Goal: Find specific page/section: Find specific page/section

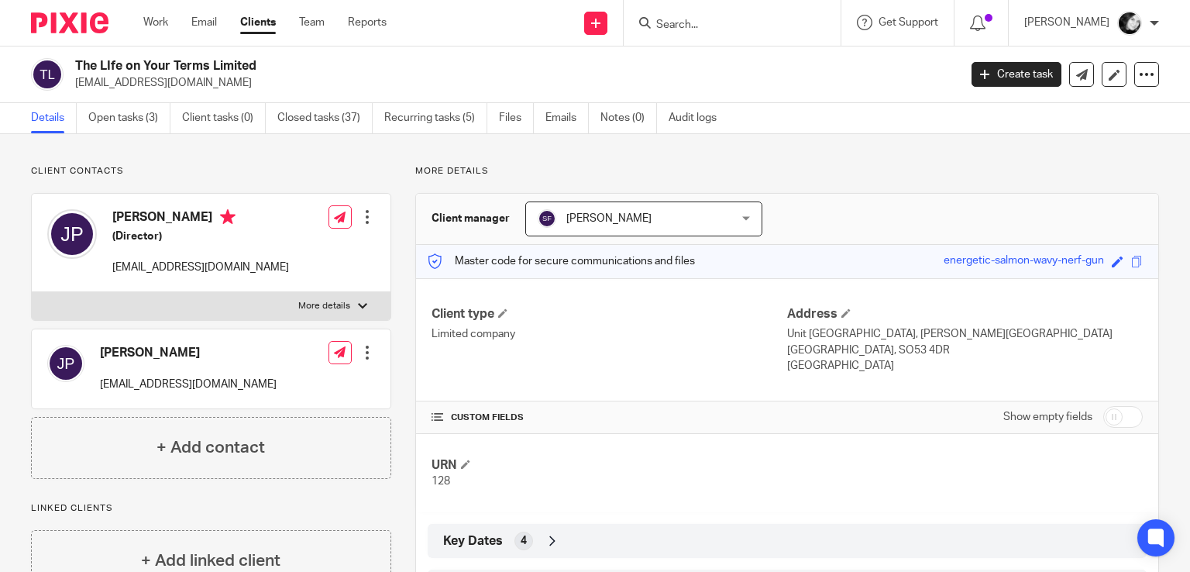
click at [721, 26] on input "Search" at bounding box center [724, 26] width 139 height 14
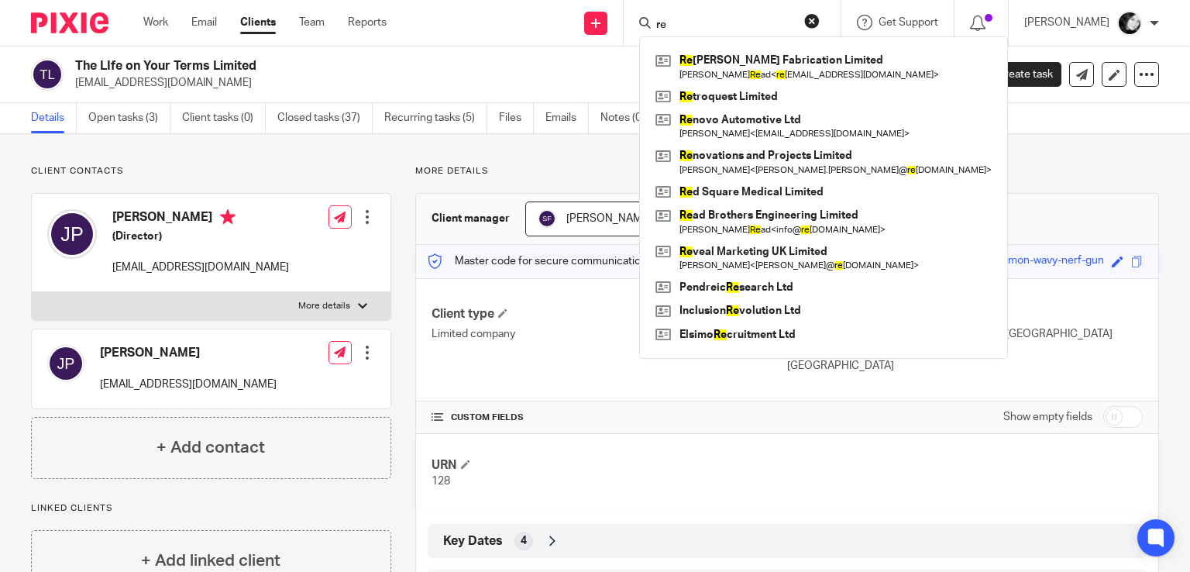
type input "r"
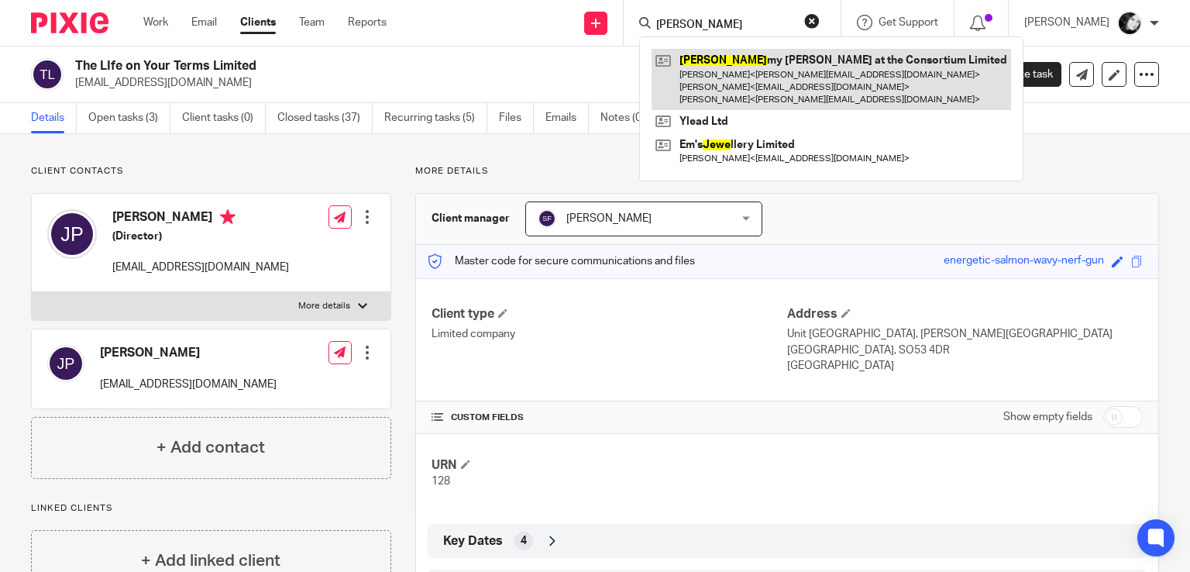
type input "jere"
click at [765, 78] on link at bounding box center [830, 79] width 359 height 61
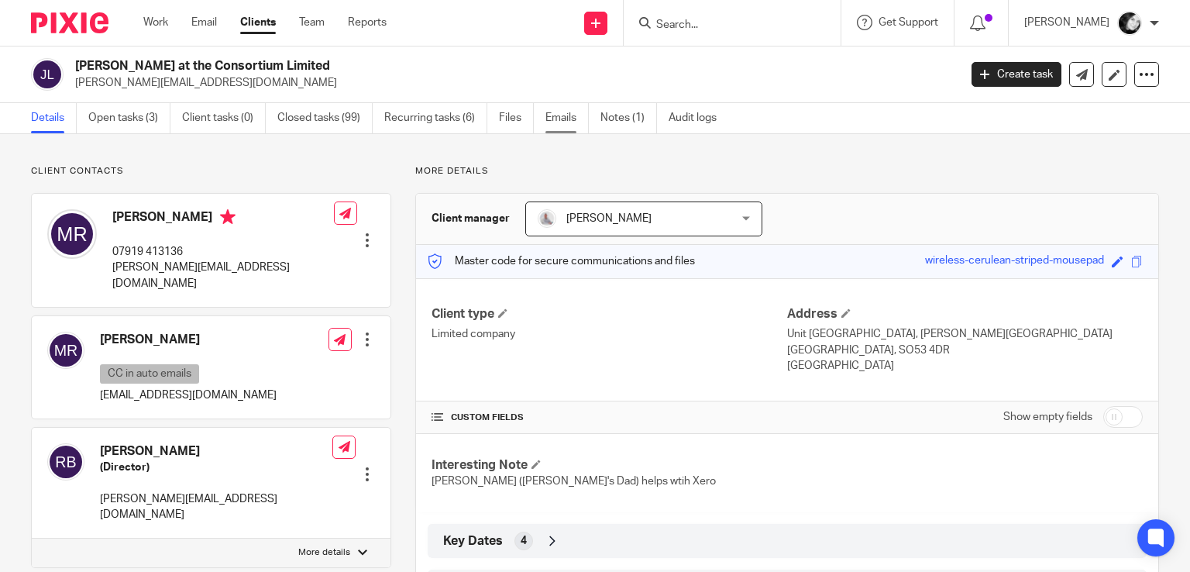
click at [567, 125] on link "Emails" at bounding box center [566, 118] width 43 height 30
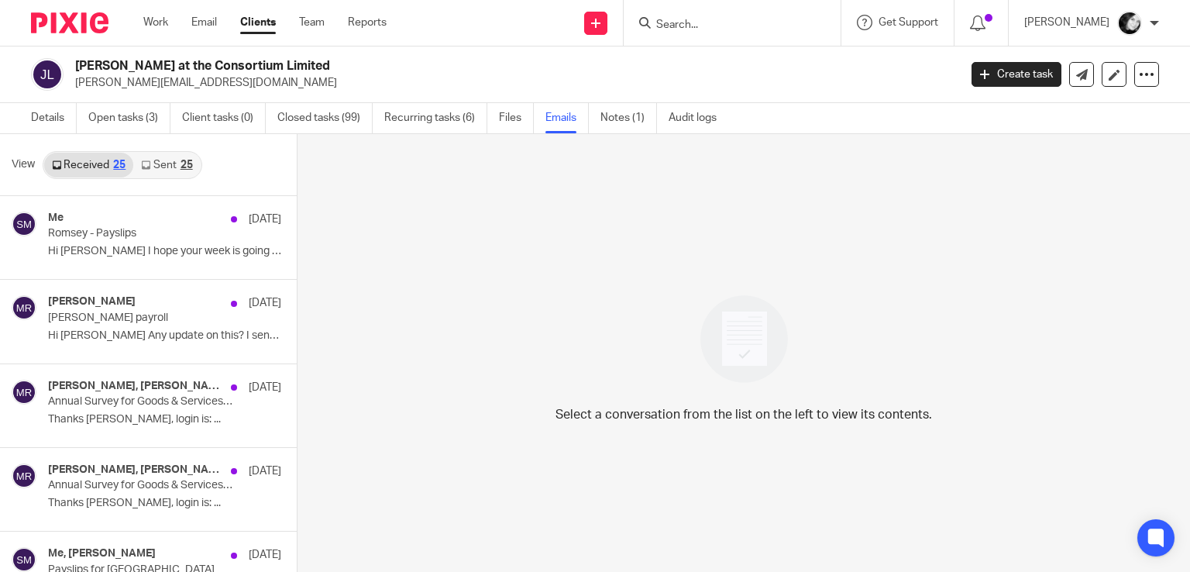
click at [177, 165] on link "Sent 25" at bounding box center [166, 165] width 67 height 25
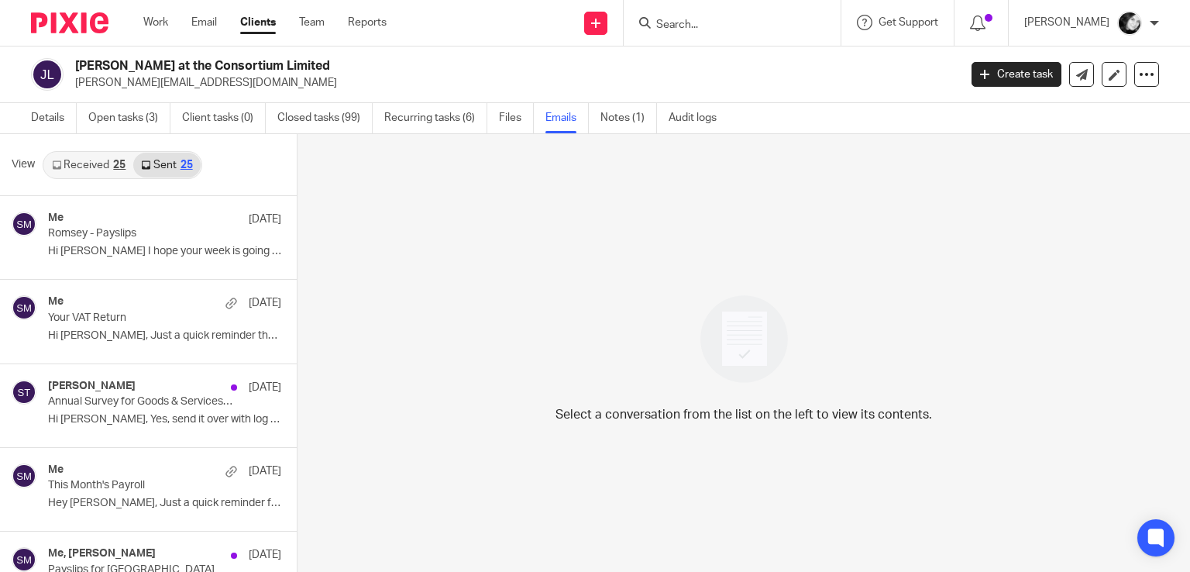
scroll to position [2, 0]
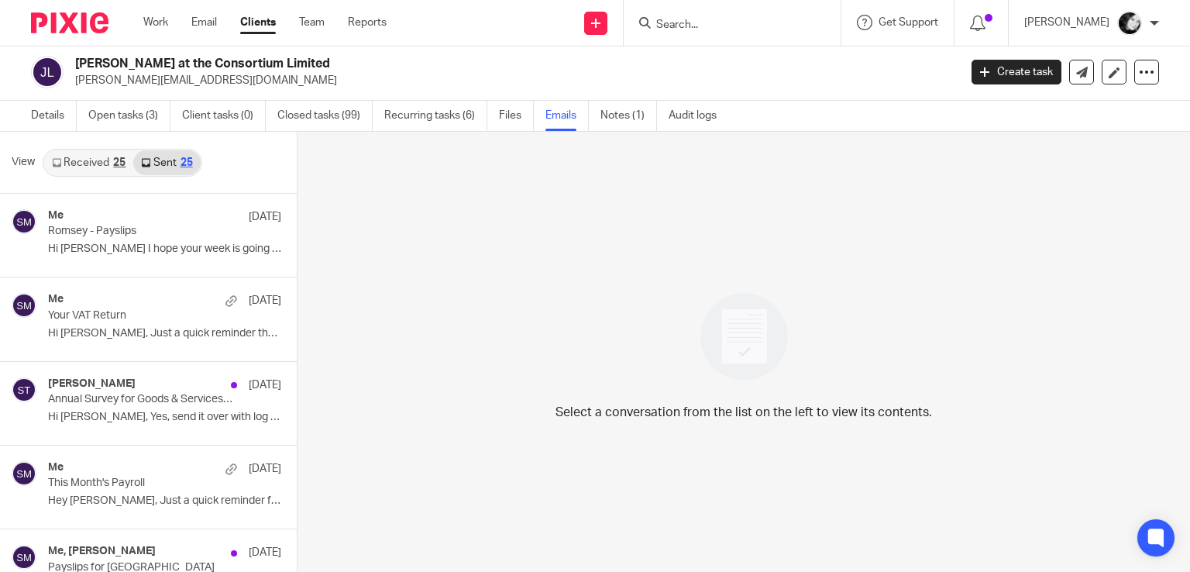
click at [704, 19] on input "Search" at bounding box center [724, 26] width 139 height 14
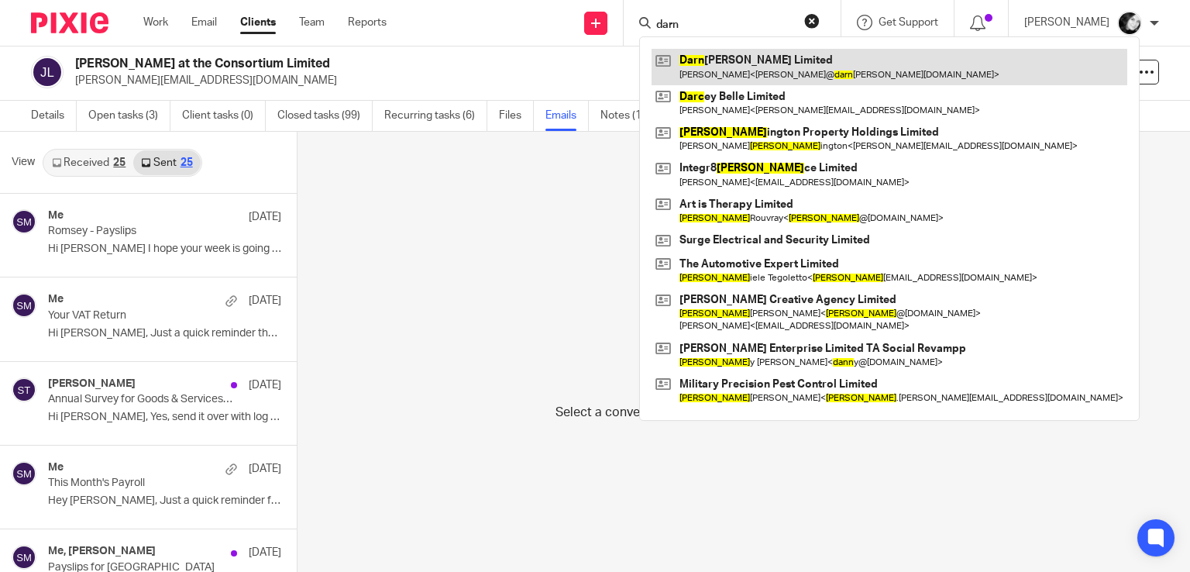
type input "darn"
click at [749, 80] on link at bounding box center [889, 67] width 476 height 36
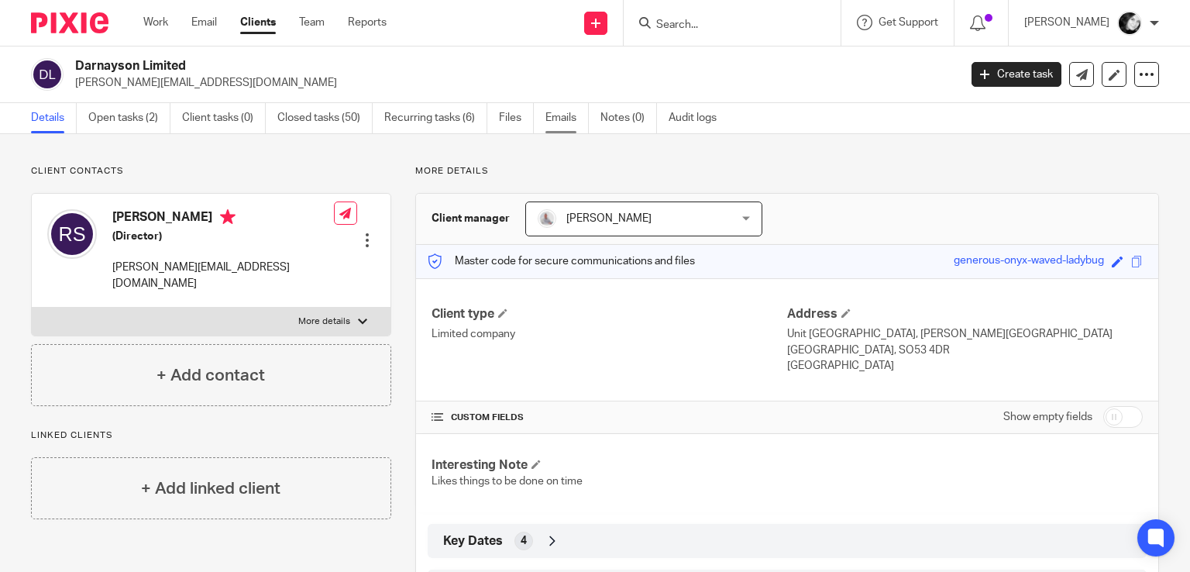
click at [562, 121] on link "Emails" at bounding box center [566, 118] width 43 height 30
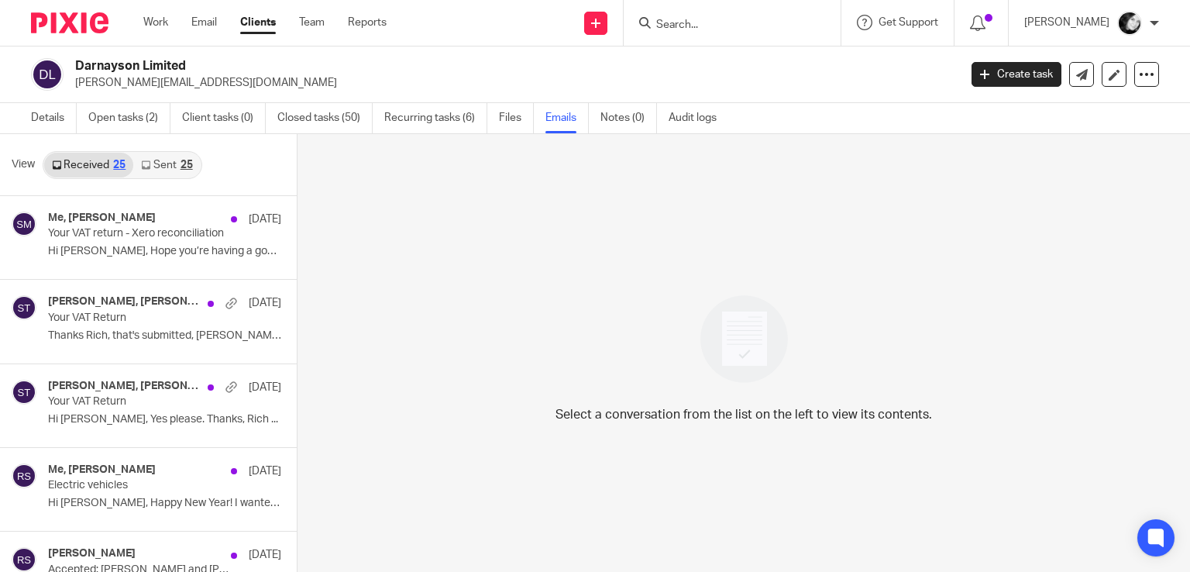
click at [160, 170] on link "Sent 25" at bounding box center [166, 165] width 67 height 25
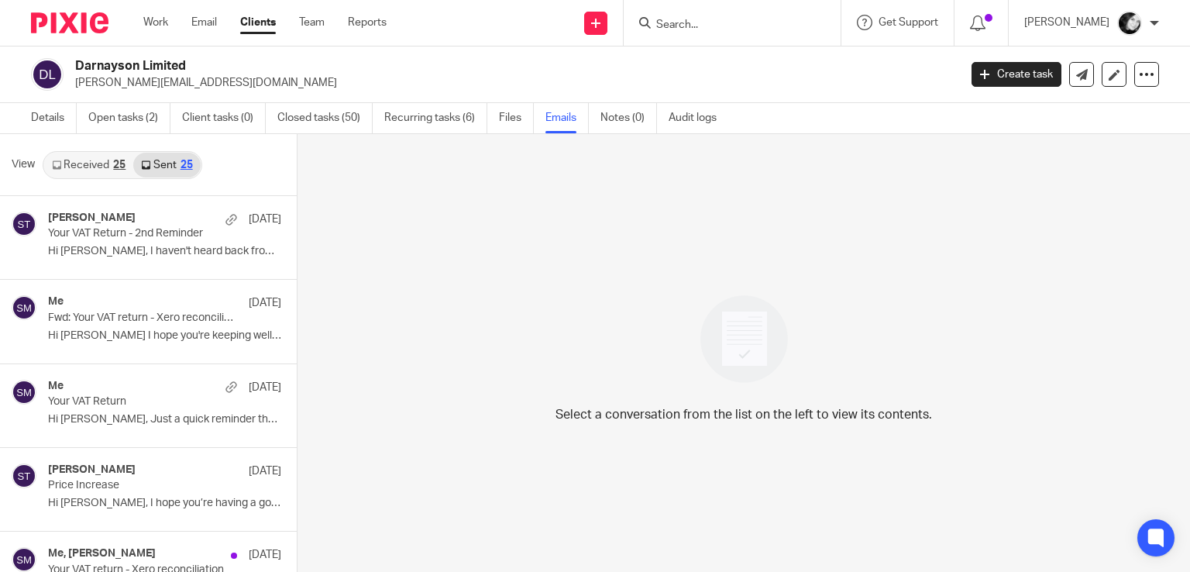
scroll to position [2, 0]
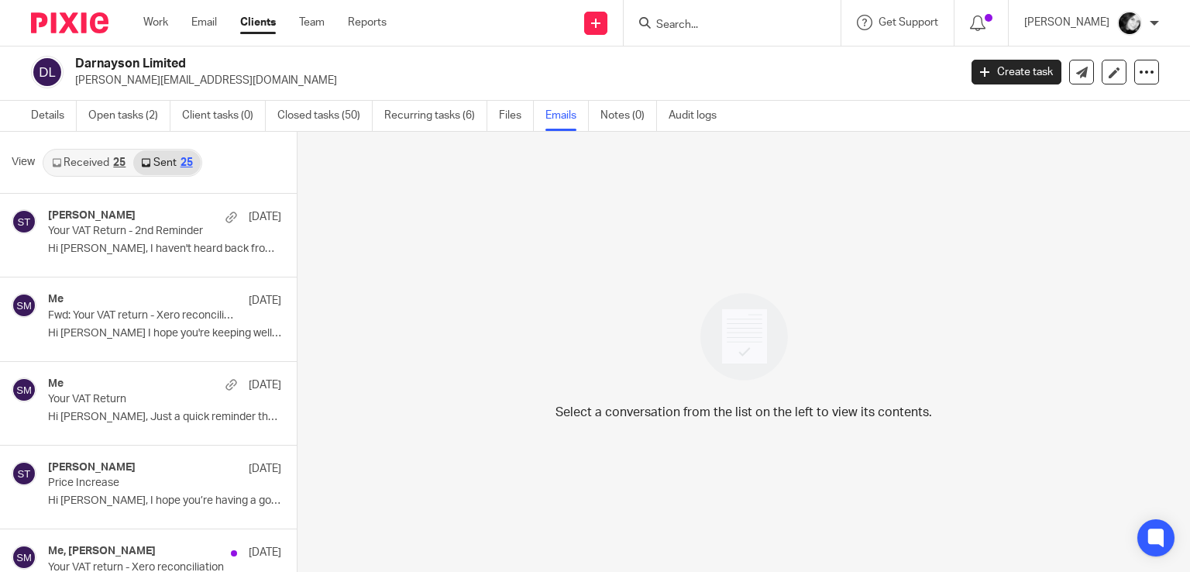
click at [689, 19] on input "Search" at bounding box center [724, 26] width 139 height 14
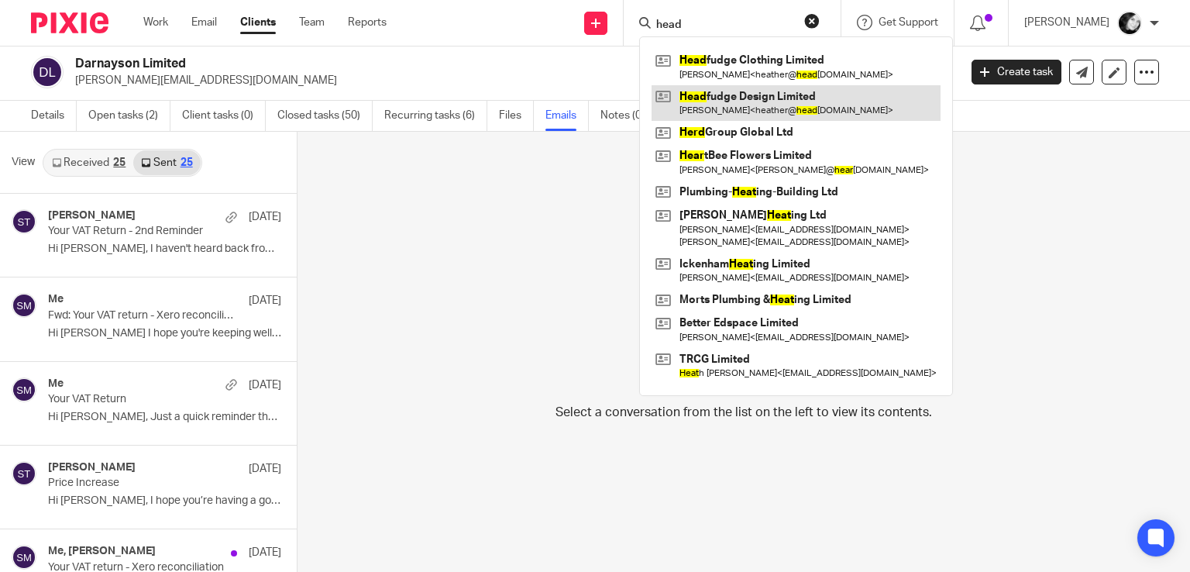
type input "head"
click at [770, 101] on link at bounding box center [795, 103] width 289 height 36
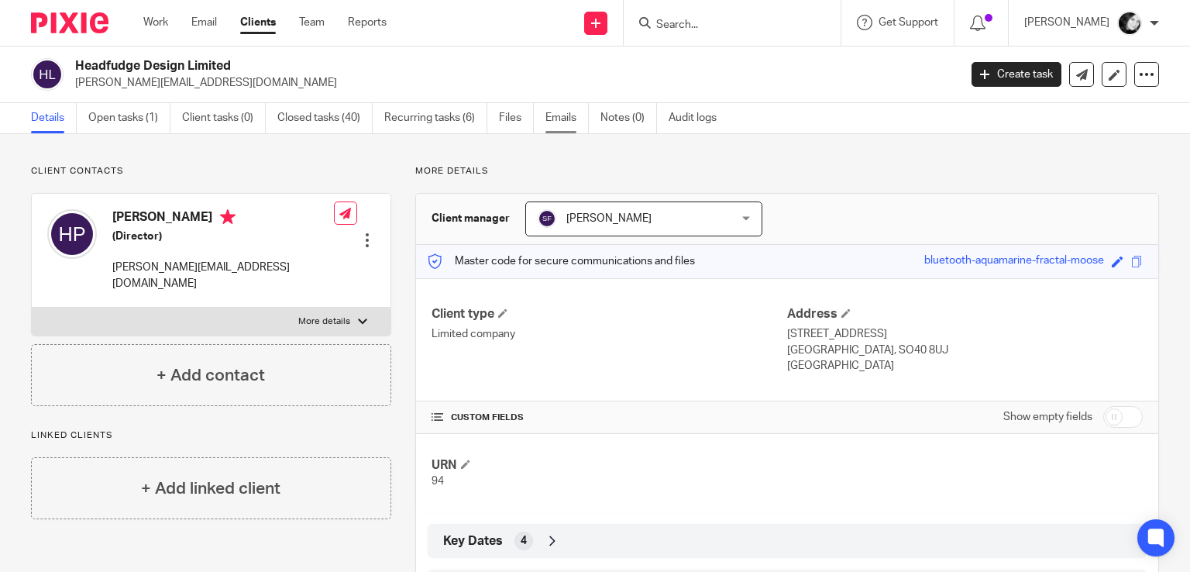
click at [559, 124] on link "Emails" at bounding box center [566, 118] width 43 height 30
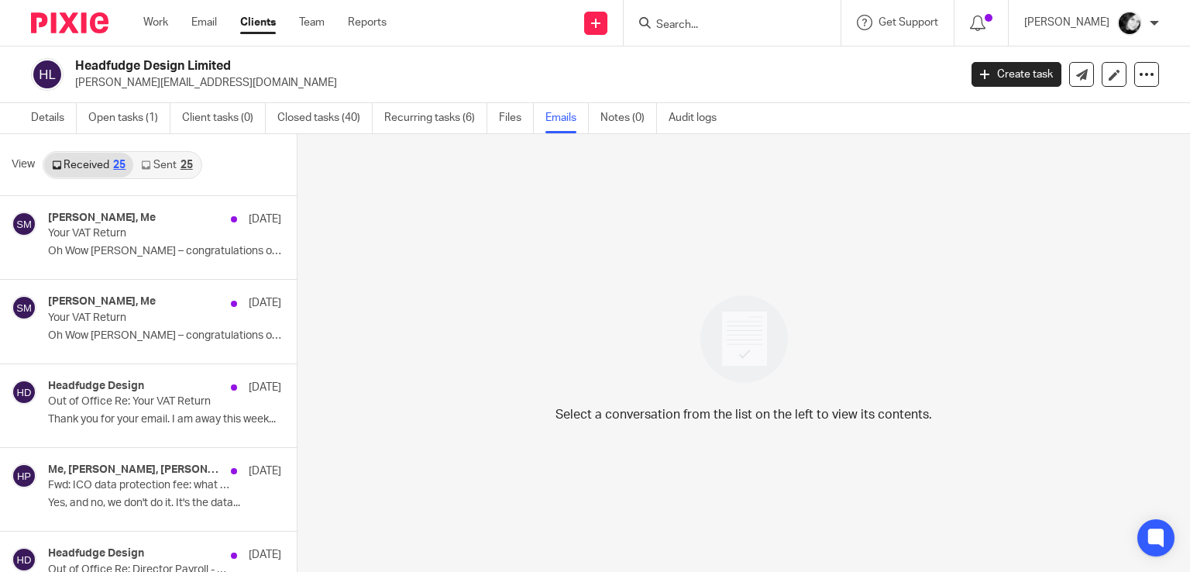
click at [160, 174] on link "Sent 25" at bounding box center [166, 165] width 67 height 25
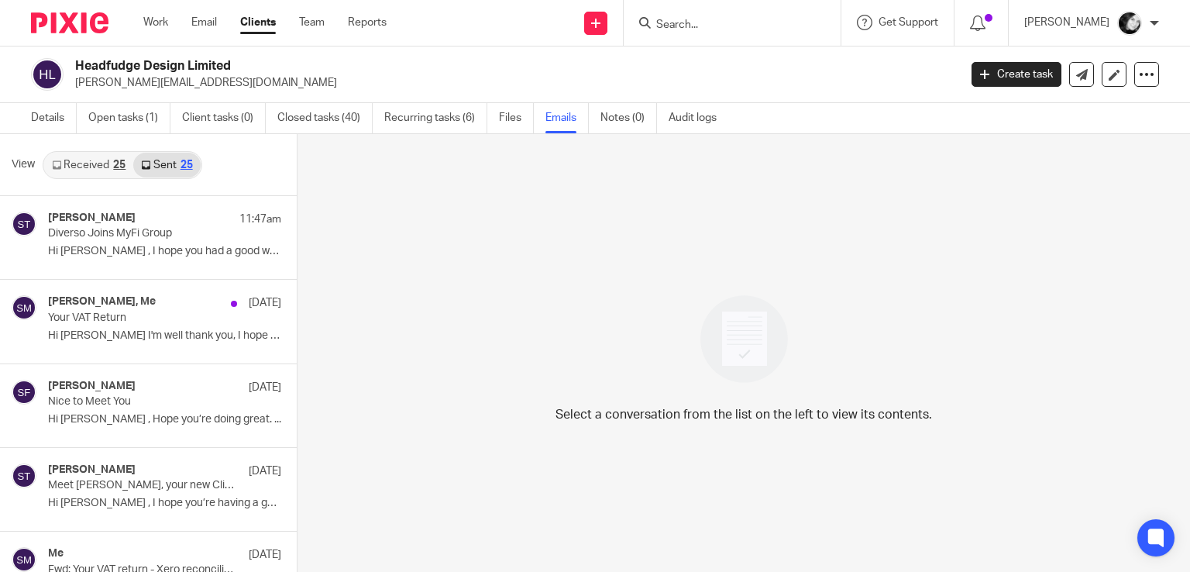
scroll to position [2, 0]
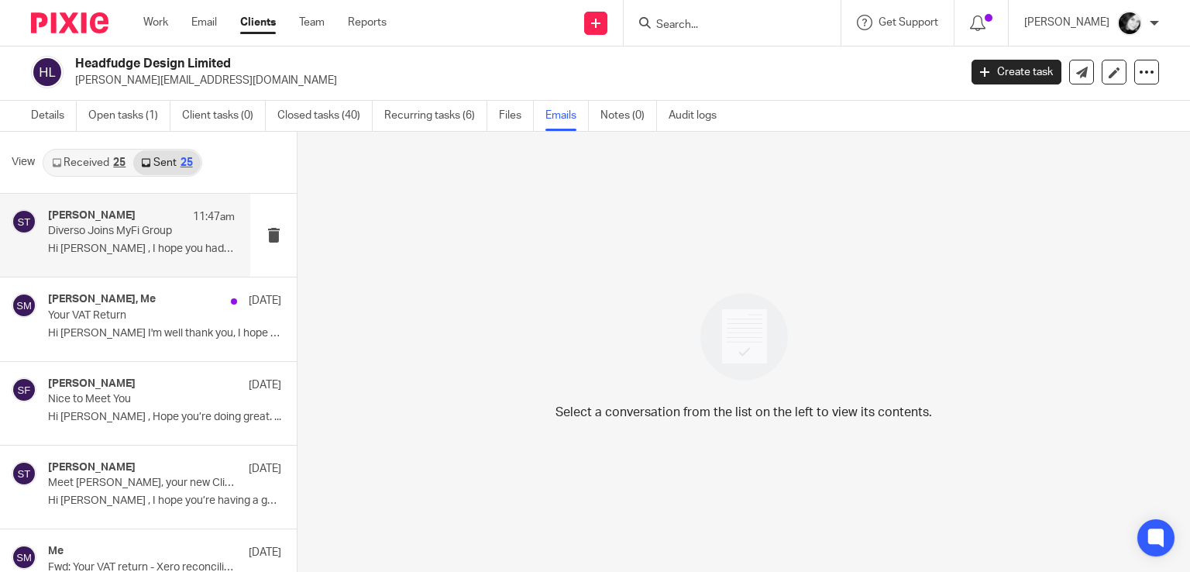
click at [167, 223] on div "[PERSON_NAME] 11:47am" at bounding box center [141, 216] width 187 height 15
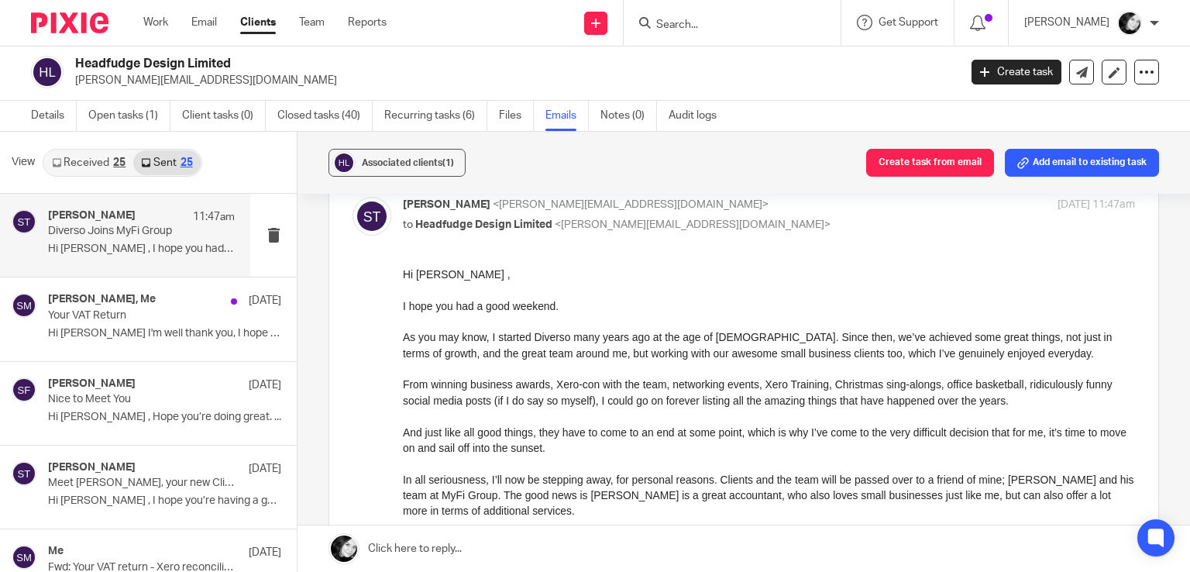
scroll to position [0, 0]
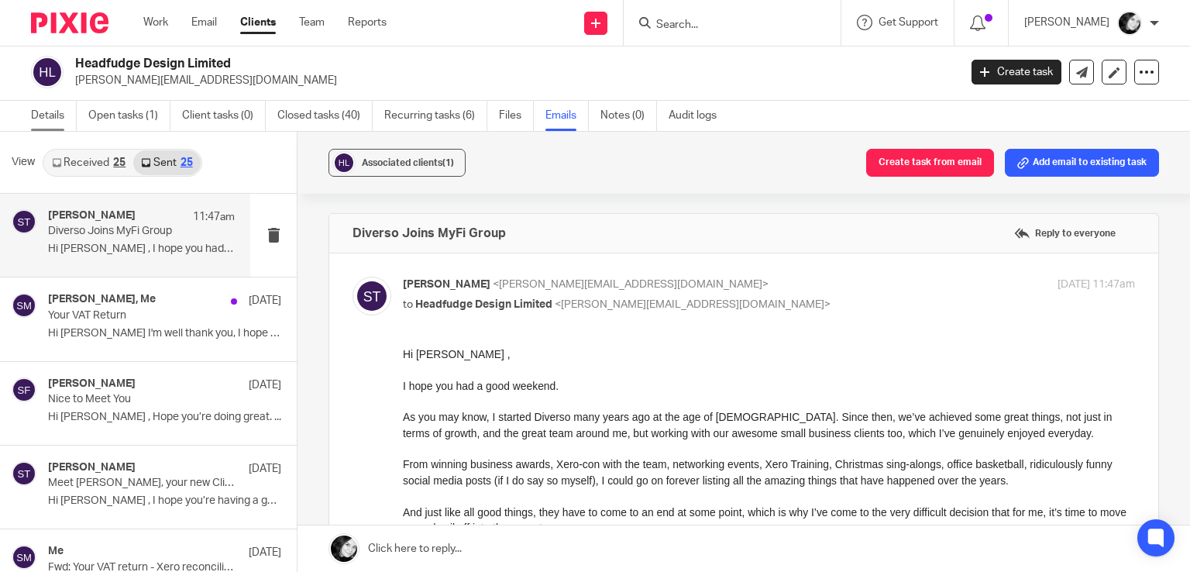
click at [56, 112] on link "Details" at bounding box center [54, 116] width 46 height 30
